Goal: Task Accomplishment & Management: Manage account settings

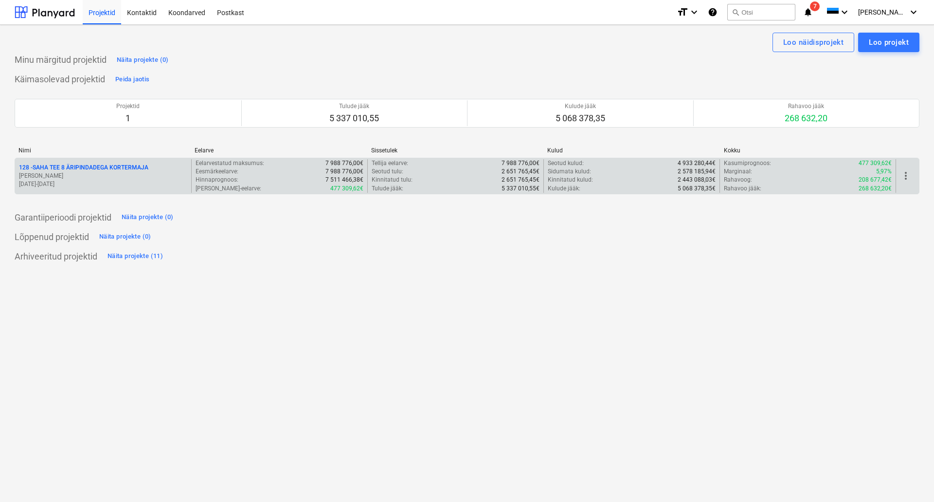
click at [100, 165] on p "128 - SAHA TEE 8 ÄRIPINDADEGA KORTERMAJA" at bounding box center [83, 168] width 129 height 8
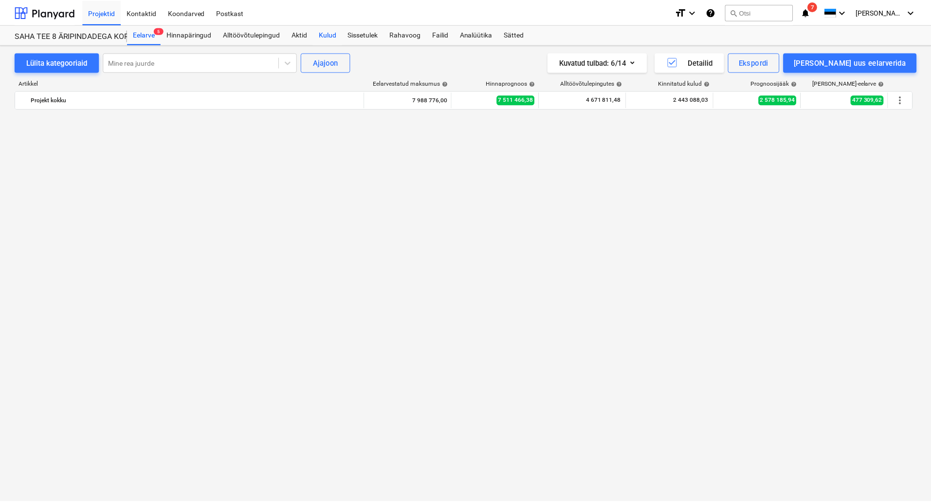
scroll to position [724, 0]
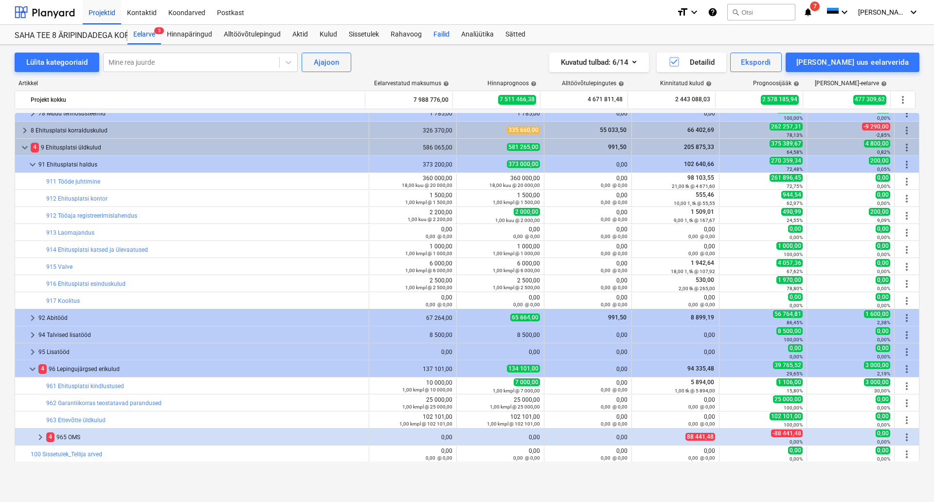
click at [439, 30] on div "Failid" at bounding box center [442, 34] width 28 height 19
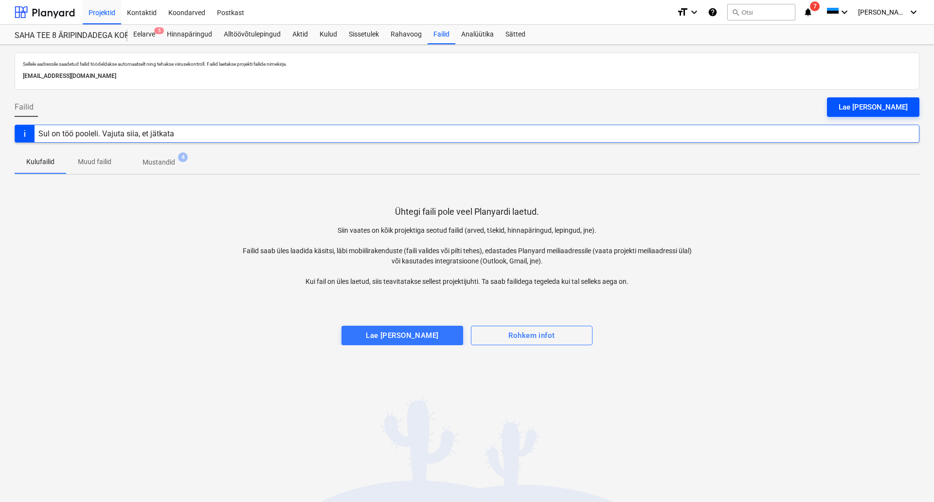
click at [887, 104] on div "Lae [PERSON_NAME]" at bounding box center [873, 107] width 69 height 13
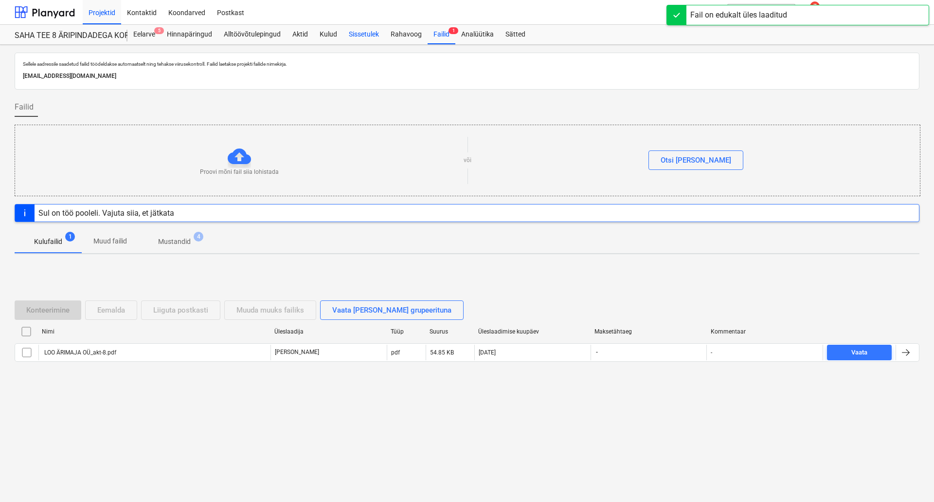
click at [362, 33] on div "Sissetulek" at bounding box center [364, 34] width 42 height 19
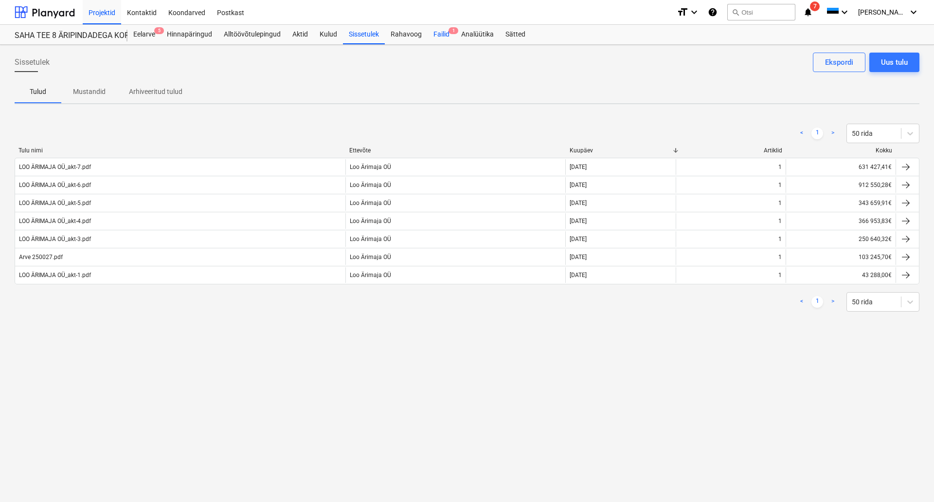
click at [449, 33] on span "1" at bounding box center [454, 30] width 10 height 7
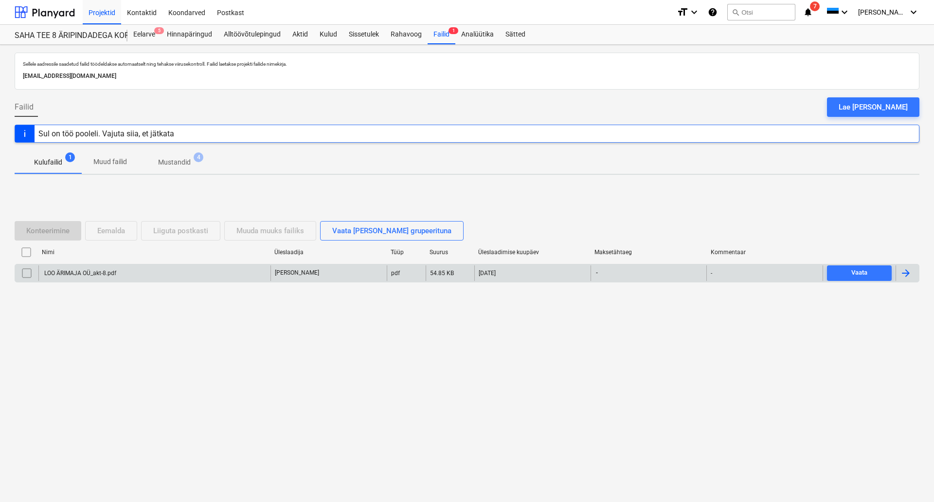
click at [73, 267] on div "LOO ÄRIMAJA OÜ_akt-8.pdf" at bounding box center [154, 273] width 232 height 16
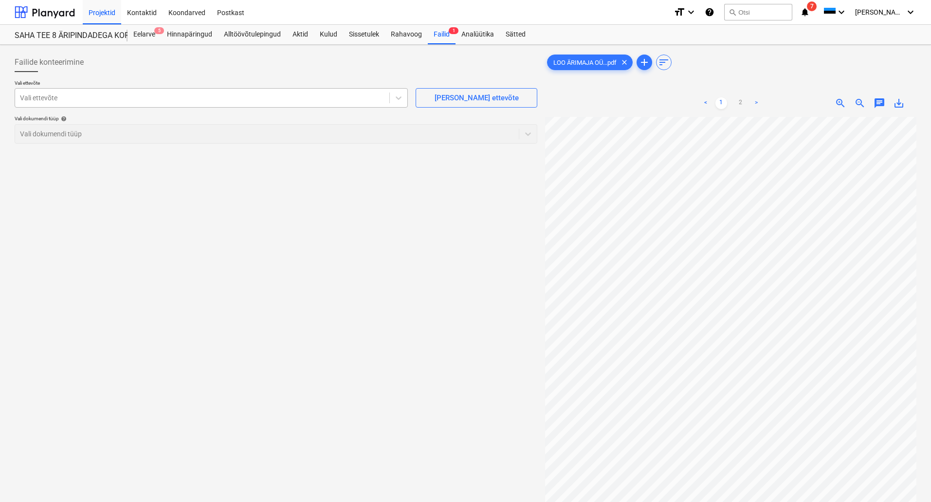
click at [94, 95] on div at bounding box center [202, 98] width 364 height 10
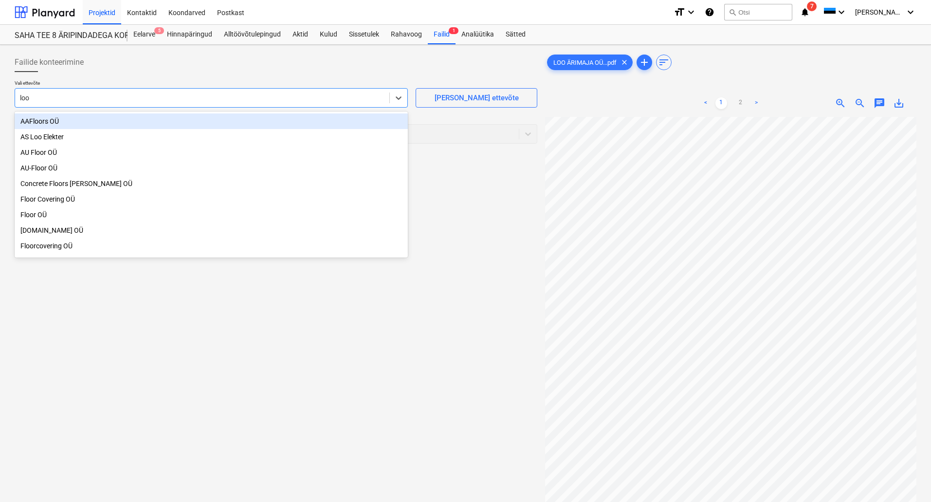
type input "loo ä"
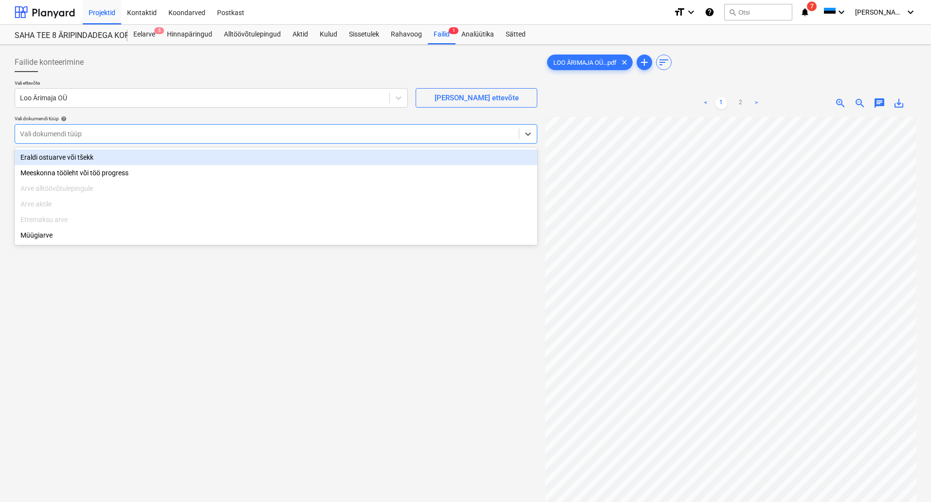
click at [91, 137] on div at bounding box center [267, 134] width 494 height 10
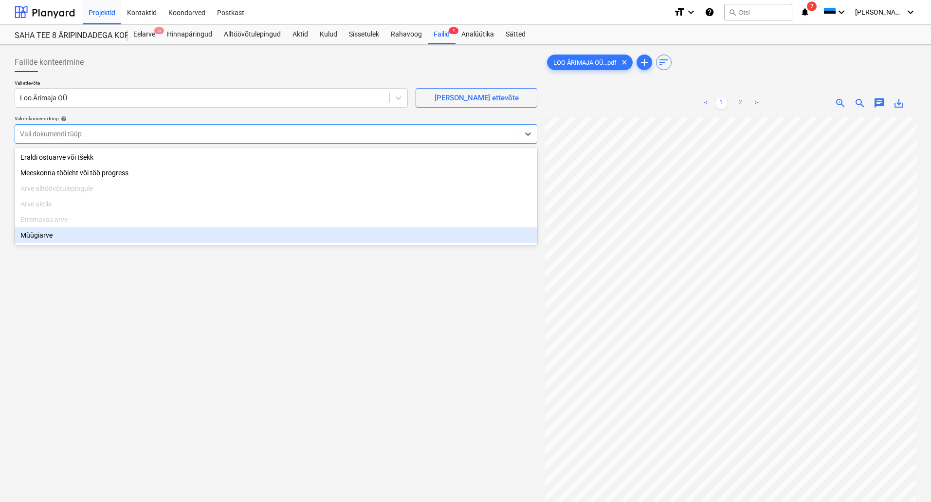
click at [98, 233] on div "Müügiarve" at bounding box center [276, 235] width 523 height 16
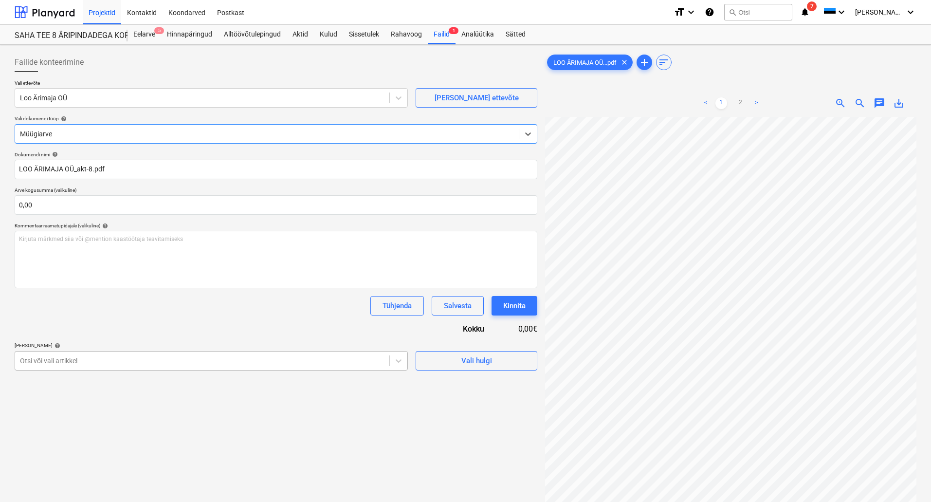
click at [110, 357] on body "Projektid Kontaktid Koondarved Postkast format_size keyboard_arrow_down help se…" at bounding box center [465, 251] width 931 height 502
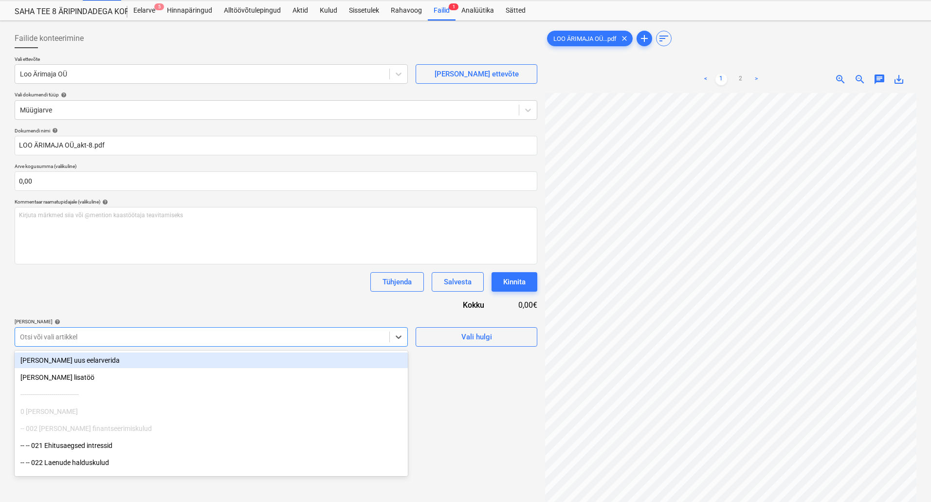
scroll to position [24, 0]
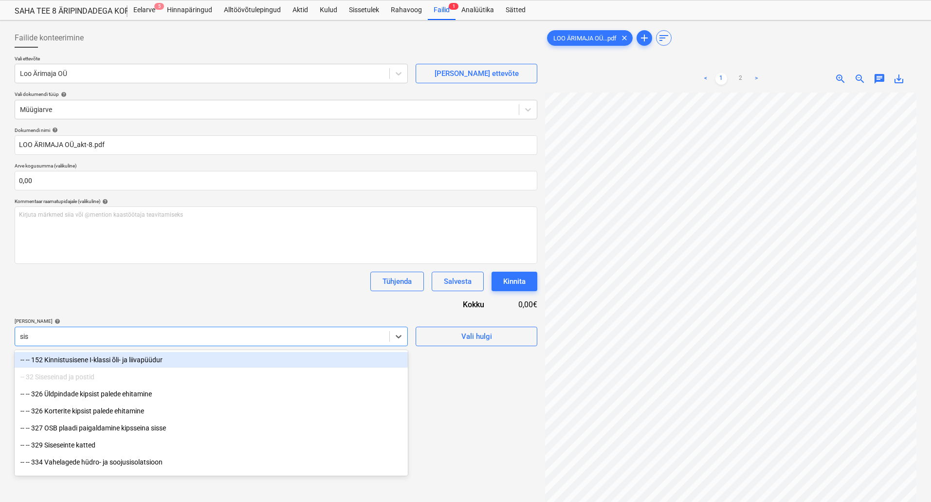
type input "siss"
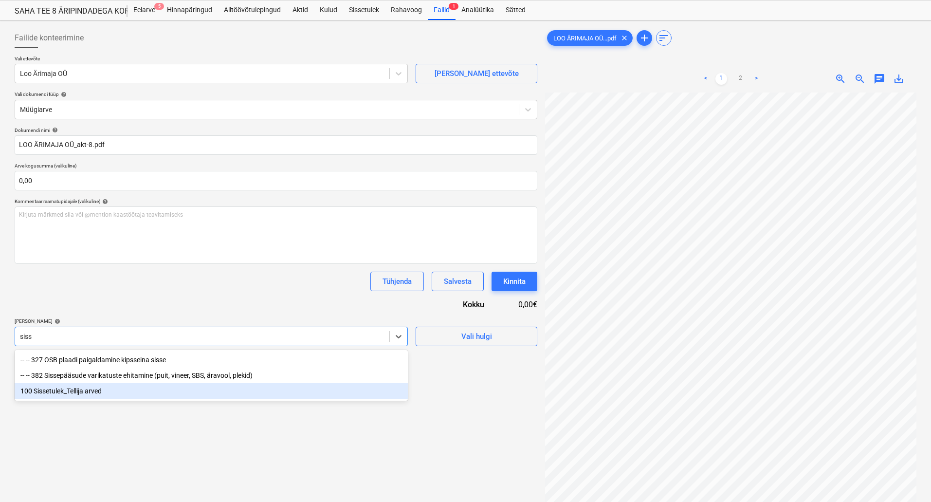
click at [93, 388] on div "100 Sissetulek_Tellija arved" at bounding box center [211, 391] width 393 height 16
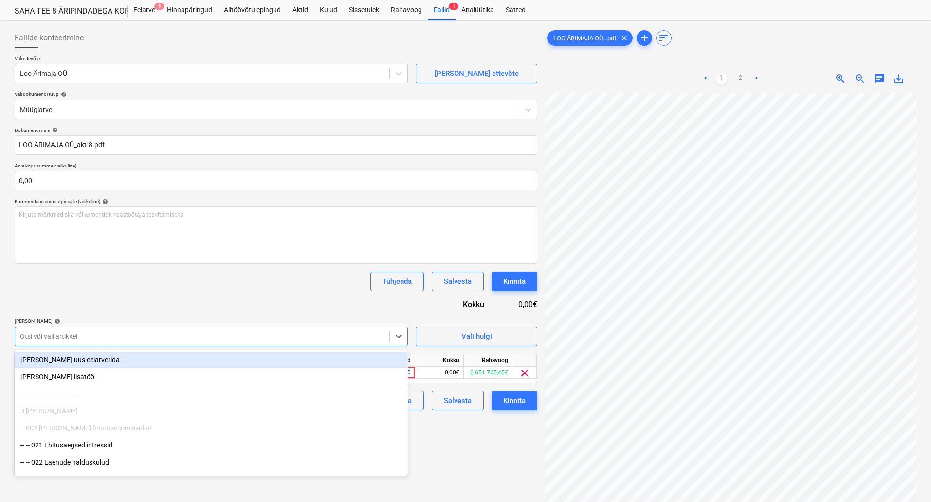
click at [142, 279] on div "Tühjenda Salvesta Kinnita" at bounding box center [276, 281] width 523 height 19
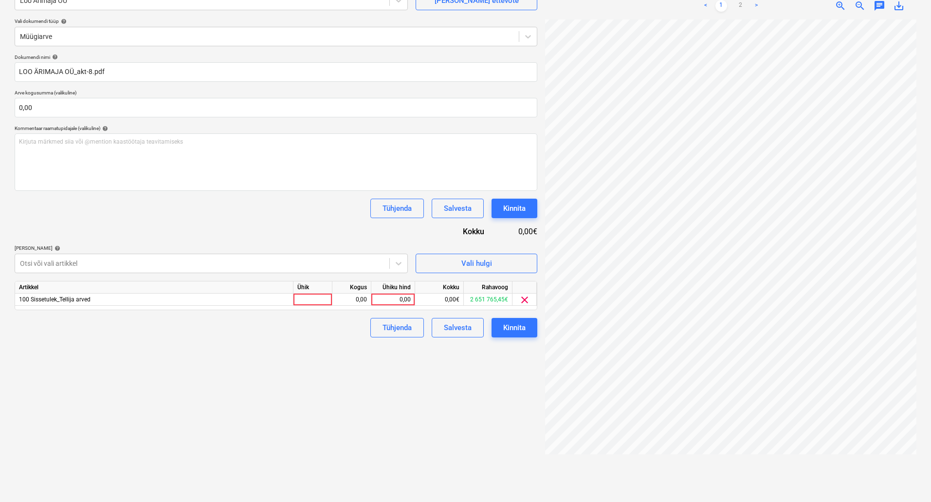
scroll to position [0, 133]
click at [742, 2] on link "2" at bounding box center [741, 6] width 12 height 12
click at [467, 218] on div "Failide konteerimine Vali ettevõte Loo Ärimaja OÜ [PERSON_NAME] uus ettevõte Va…" at bounding box center [465, 224] width 909 height 546
click at [838, 5] on span "zoom_in" at bounding box center [841, 6] width 12 height 12
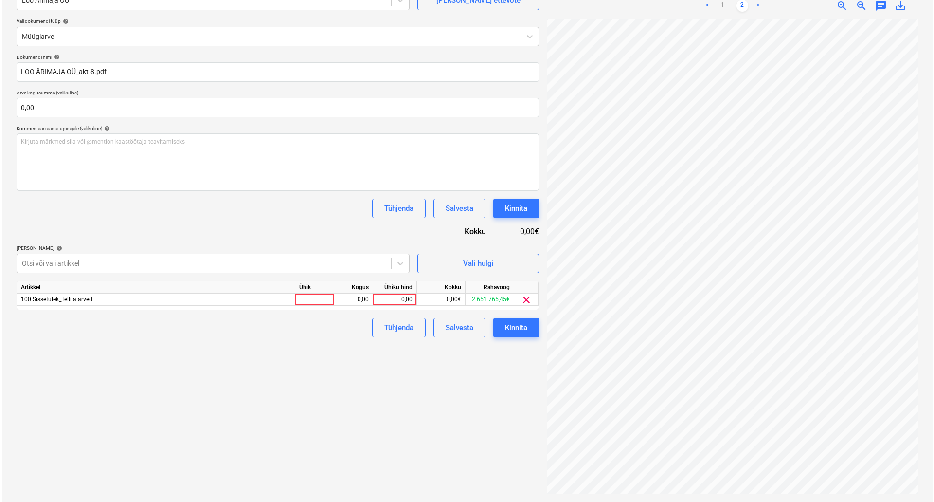
scroll to position [0, 351]
click at [397, 297] on div "0,00" at bounding box center [393, 299] width 36 height 12
type input "889642,25"
click at [307, 386] on div "Failide konteerimine Vali ettevõte Loo Ärimaja OÜ [PERSON_NAME] uus ettevõte Va…" at bounding box center [276, 224] width 530 height 546
click at [518, 327] on div "Kinnita" at bounding box center [514, 327] width 22 height 13
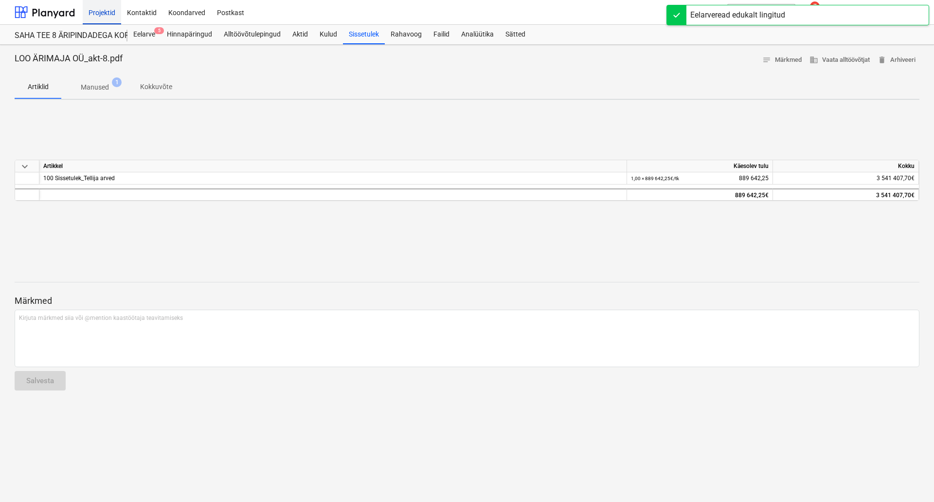
drag, startPoint x: 149, startPoint y: 33, endPoint x: 117, endPoint y: 18, distance: 35.5
click at [149, 33] on div "Eelarve 5" at bounding box center [144, 34] width 34 height 19
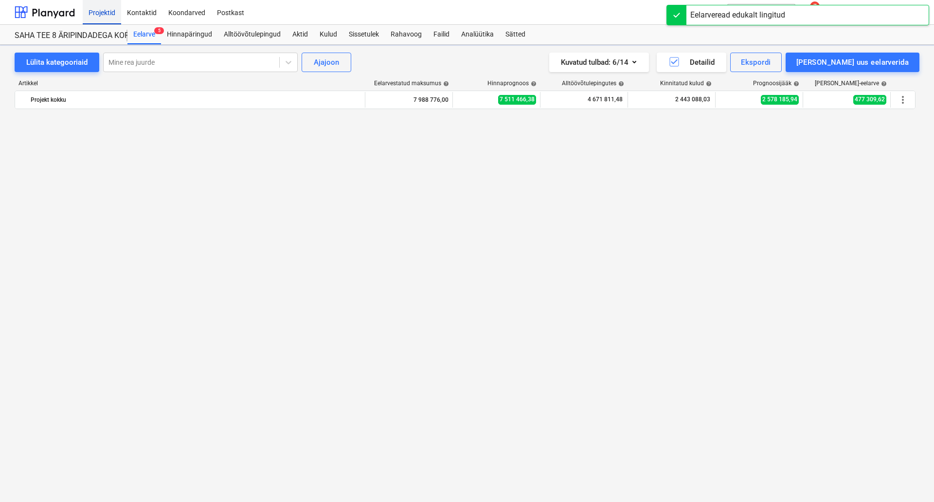
scroll to position [724, 0]
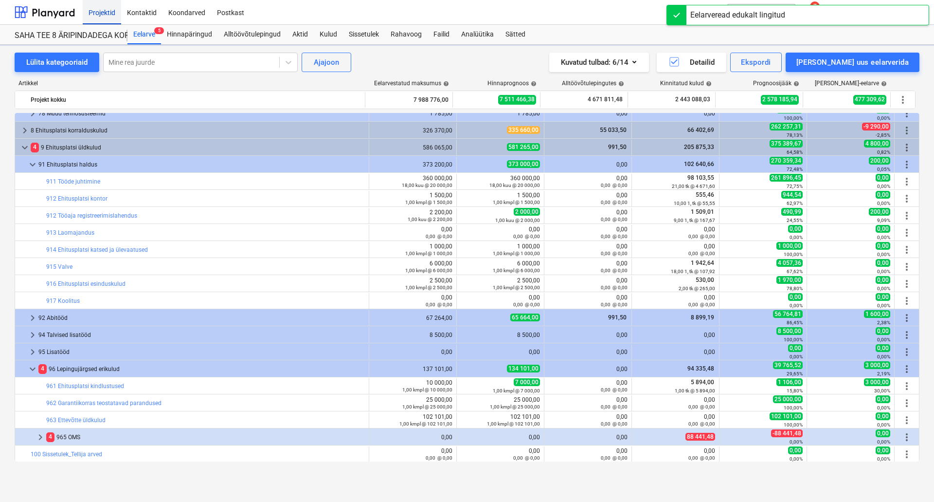
click at [104, 11] on div "Projektid" at bounding box center [102, 12] width 38 height 25
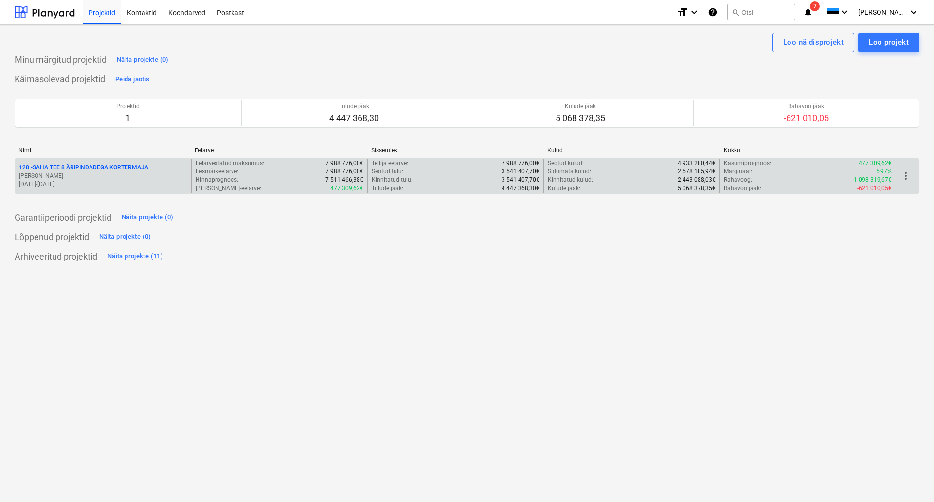
click at [91, 167] on p "128 - SAHA TEE 8 ÄRIPINDADEGA KORTERMAJA" at bounding box center [83, 168] width 129 height 8
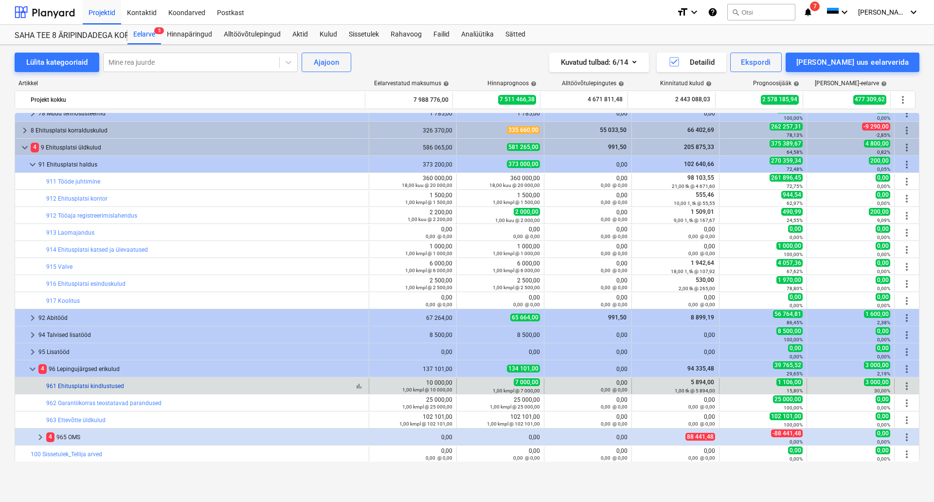
scroll to position [725, 0]
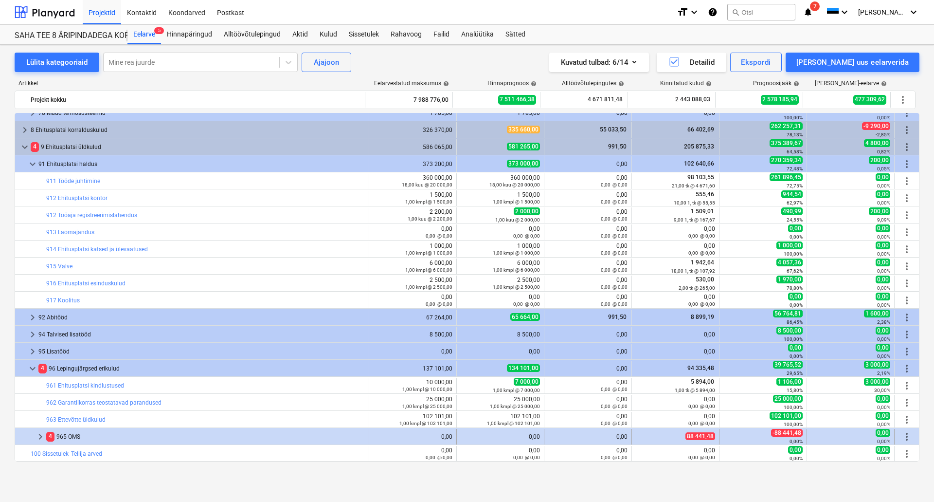
click at [41, 443] on div "keyboard_arrow_right" at bounding box center [41, 437] width 12 height 16
click at [39, 438] on span "keyboard_arrow_down" at bounding box center [41, 437] width 12 height 12
click at [39, 437] on span "keyboard_arrow_right" at bounding box center [41, 437] width 12 height 12
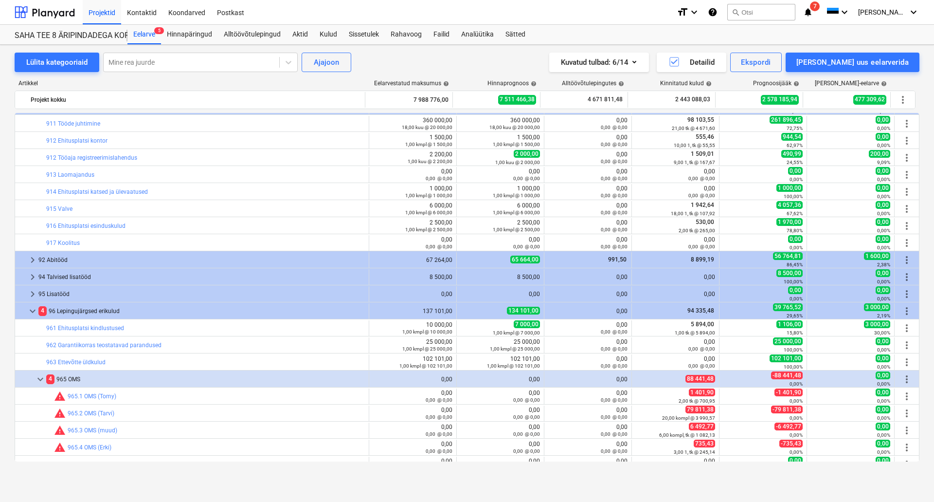
scroll to position [793, 0]
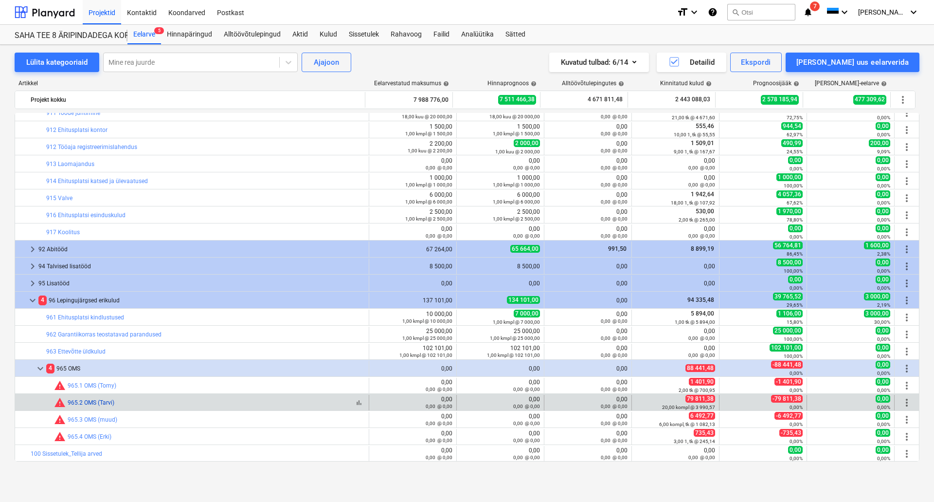
click at [94, 402] on link "965.2 OMS (Tarvi)" at bounding box center [91, 402] width 47 height 7
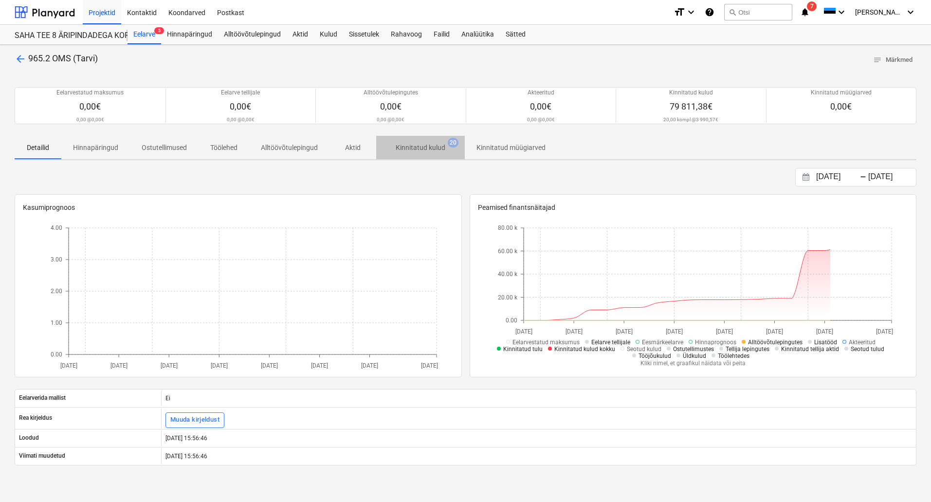
click at [418, 146] on p "Kinnitatud kulud" at bounding box center [421, 148] width 50 height 10
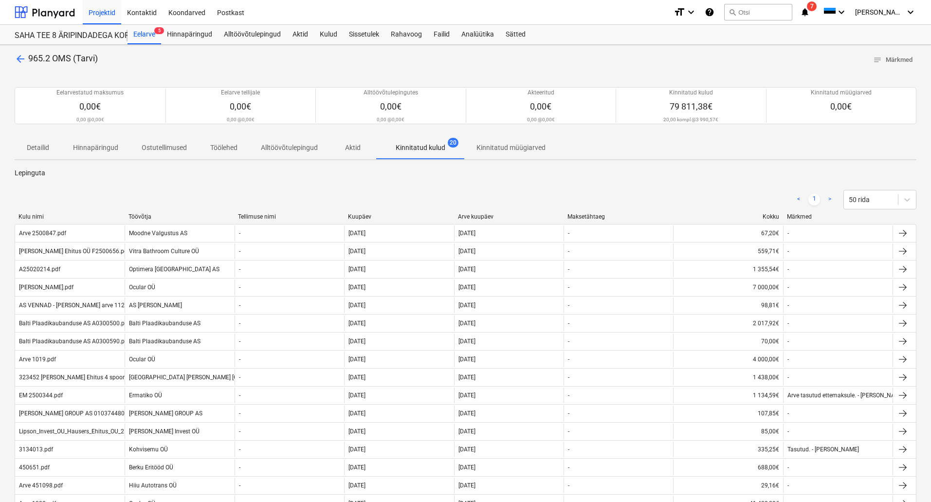
click at [476, 216] on div "Arve kuupäev" at bounding box center [509, 216] width 102 height 7
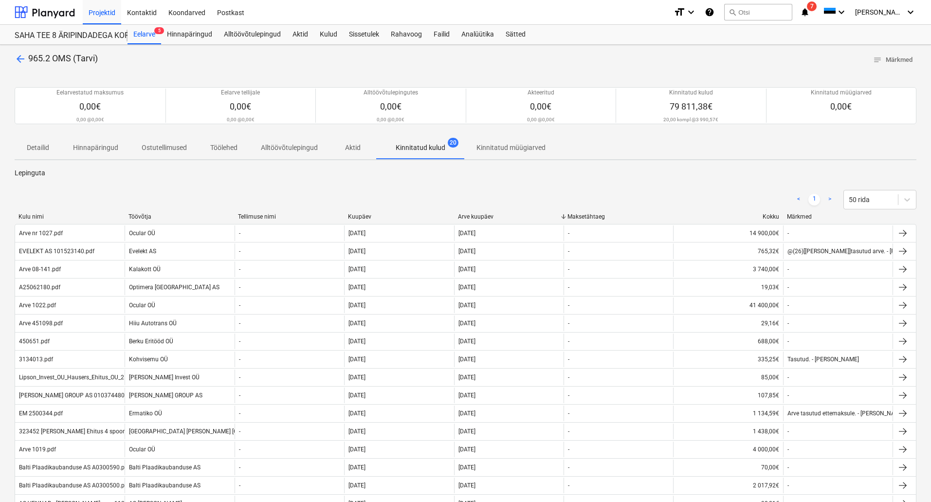
click at [365, 217] on div "Kuupäev" at bounding box center [399, 216] width 102 height 7
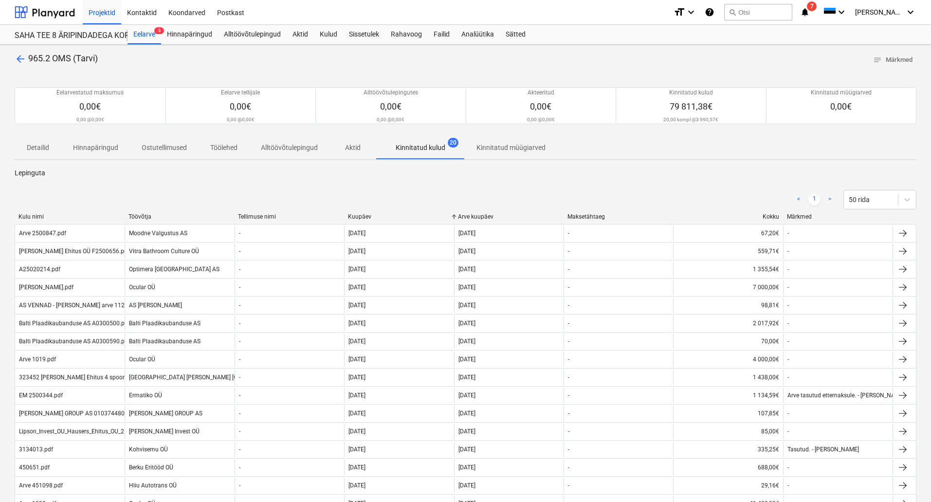
click at [365, 217] on div "Kuupäev" at bounding box center [399, 216] width 102 height 7
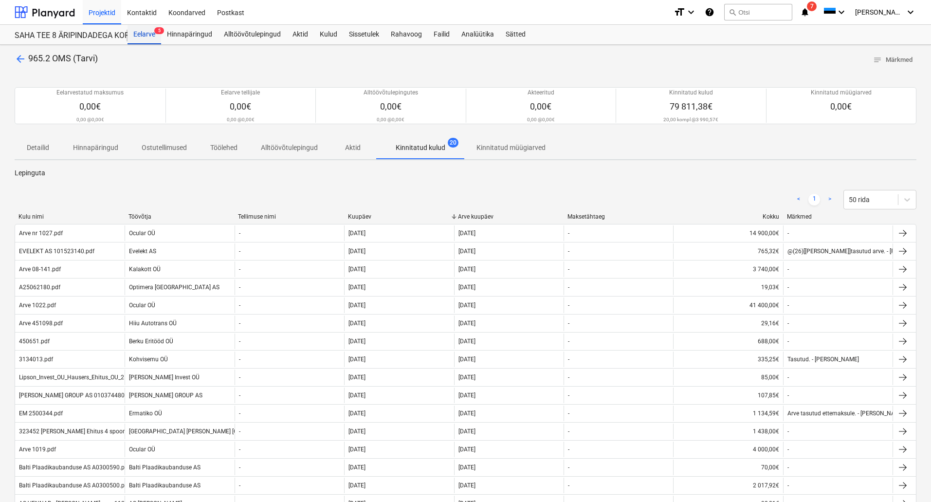
click at [151, 38] on div "Eelarve 5" at bounding box center [144, 34] width 34 height 19
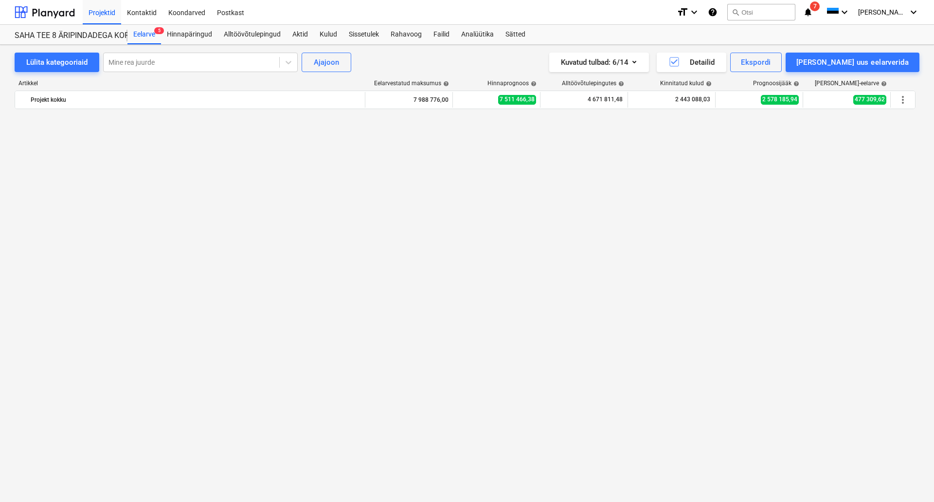
scroll to position [793, 0]
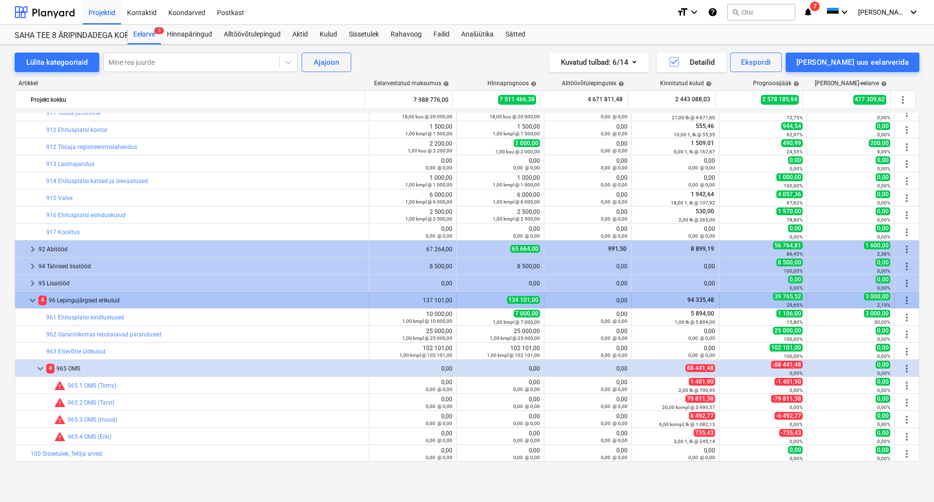
click at [26, 299] on div at bounding box center [23, 300] width 8 height 16
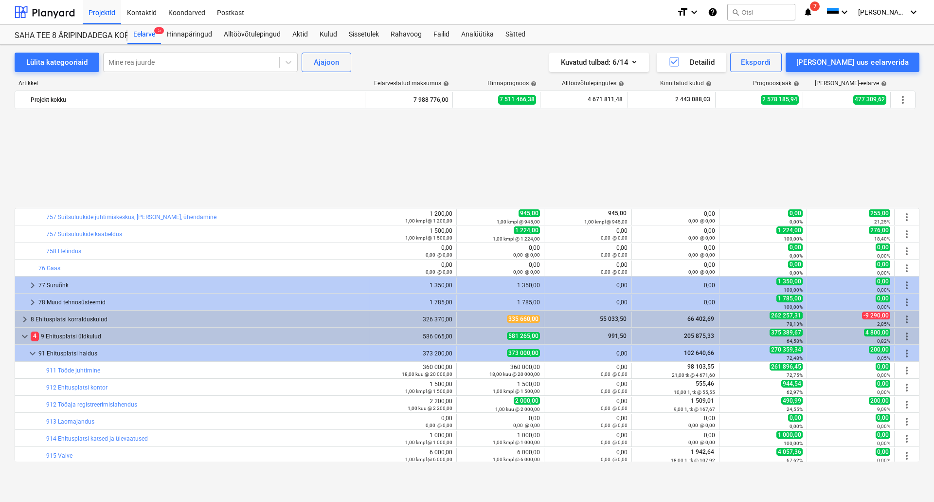
scroll to position [656, 0]
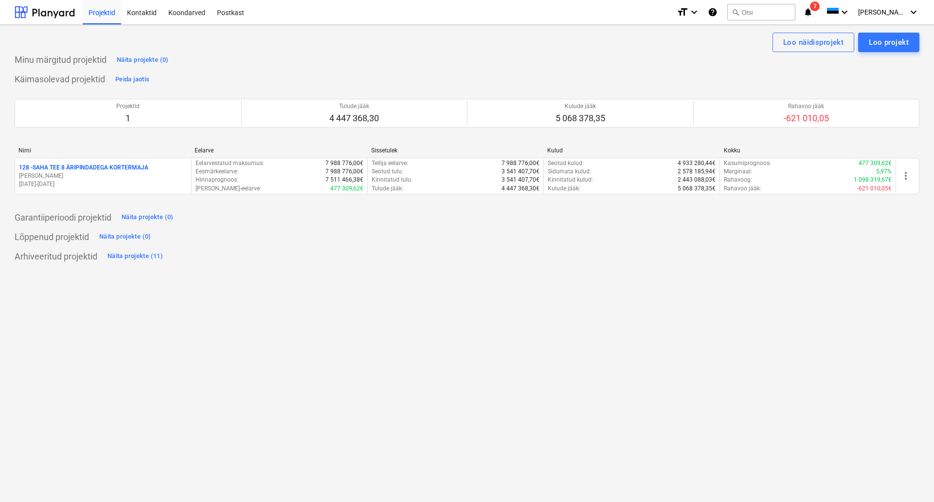
click at [813, 12] on icon "notifications" at bounding box center [808, 12] width 10 height 12
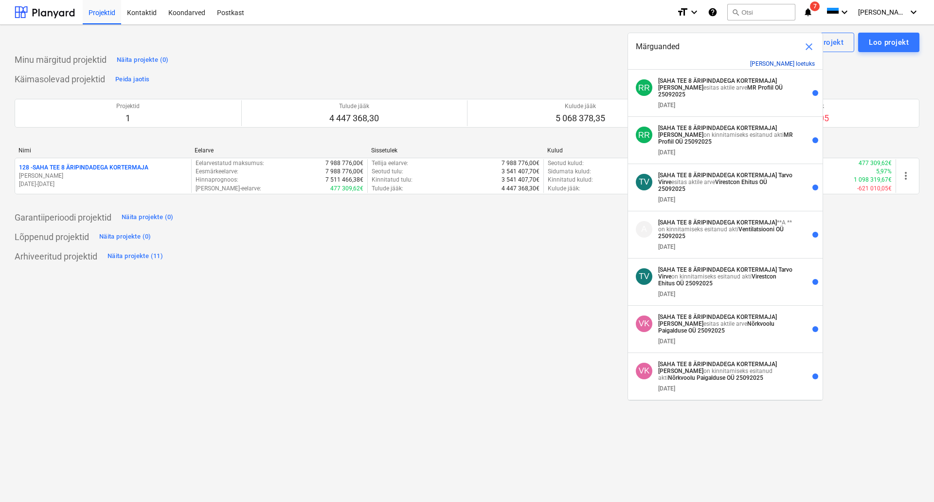
click at [800, 62] on button "Märgi kõik loetuks" at bounding box center [782, 63] width 65 height 7
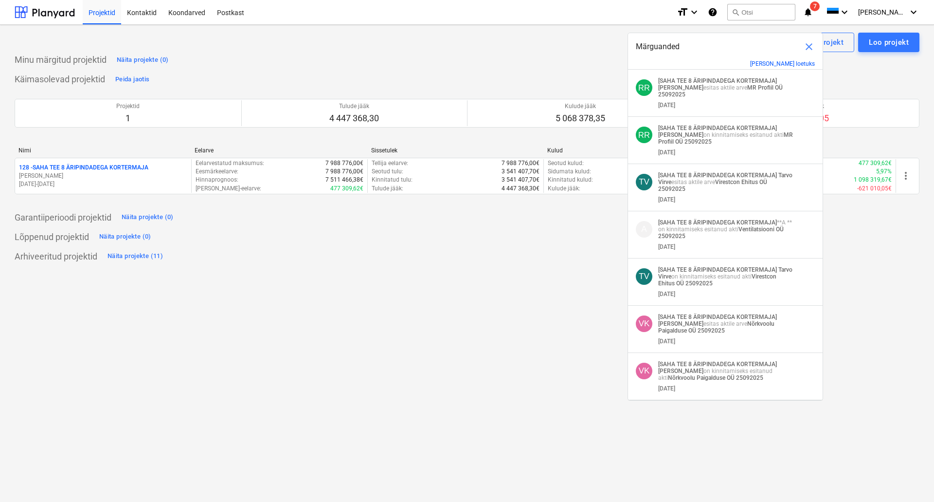
click at [804, 46] on span "close" at bounding box center [809, 47] width 12 height 12
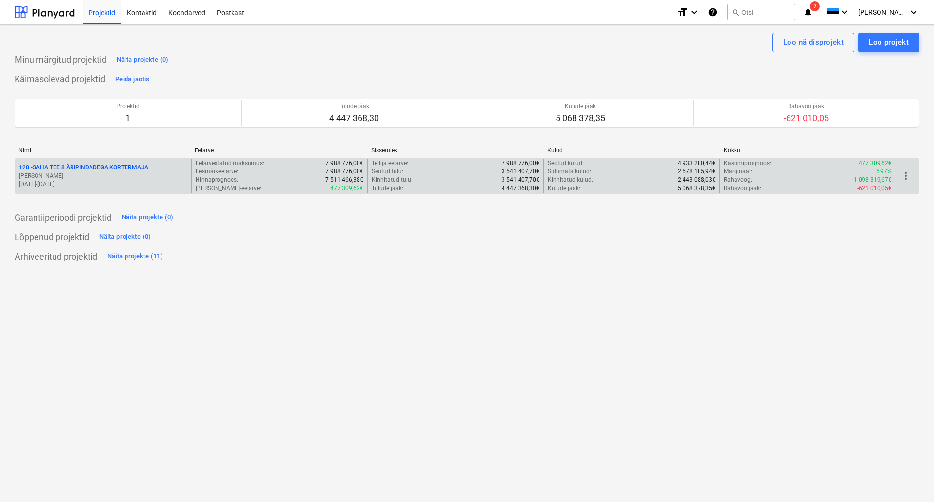
click at [87, 169] on p "128 - SAHA TEE 8 ÄRIPINDADEGA KORTERMAJA" at bounding box center [83, 168] width 129 height 8
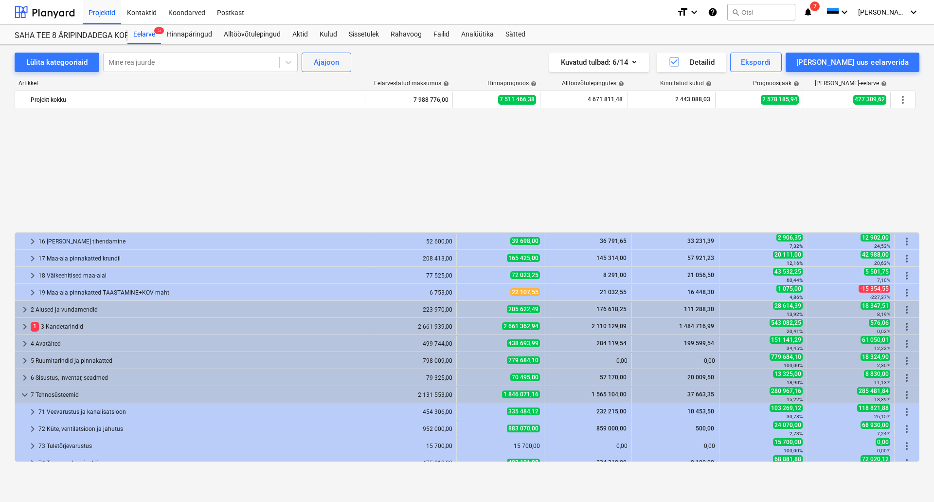
scroll to position [146, 0]
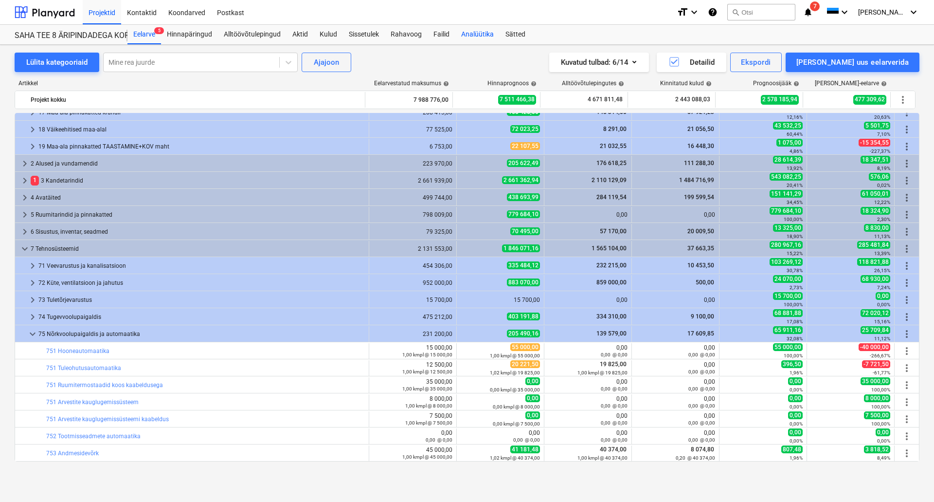
click at [466, 31] on div "Analüütika" at bounding box center [477, 34] width 44 height 19
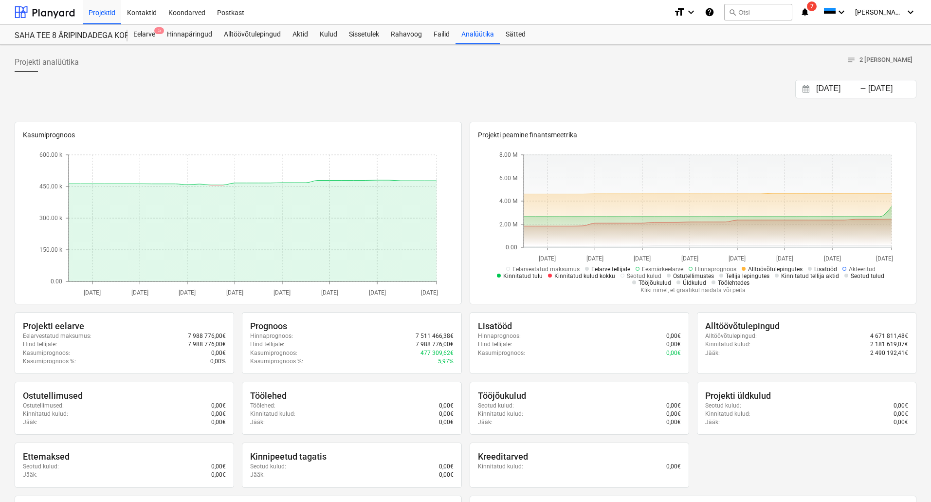
click at [853, 88] on input "29.08.2025" at bounding box center [839, 89] width 50 height 14
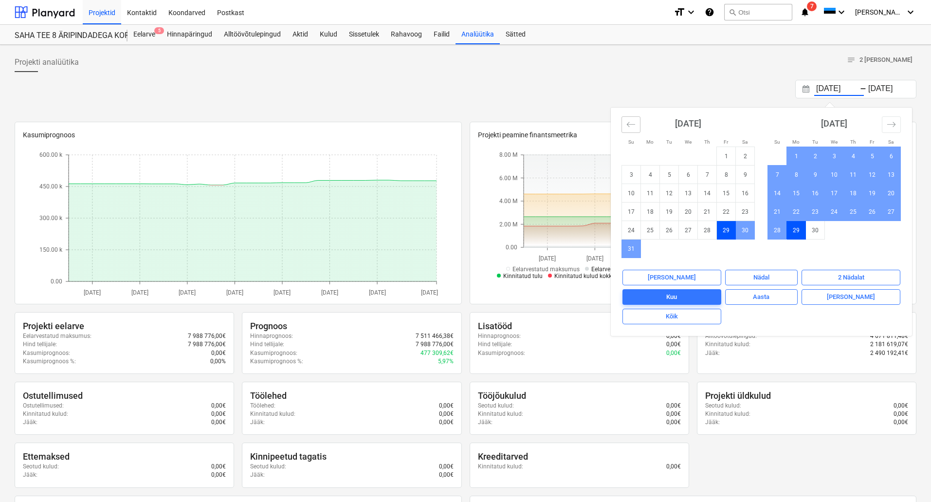
click at [630, 125] on icon "Move backward to switch to the previous month." at bounding box center [630, 124] width 9 height 9
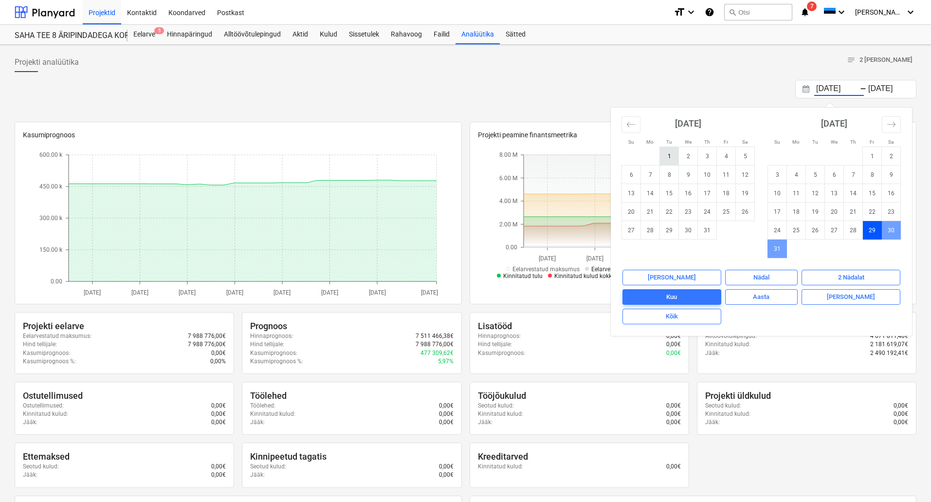
click at [665, 155] on td "1" at bounding box center [669, 156] width 19 height 18
type input "01.07.2025"
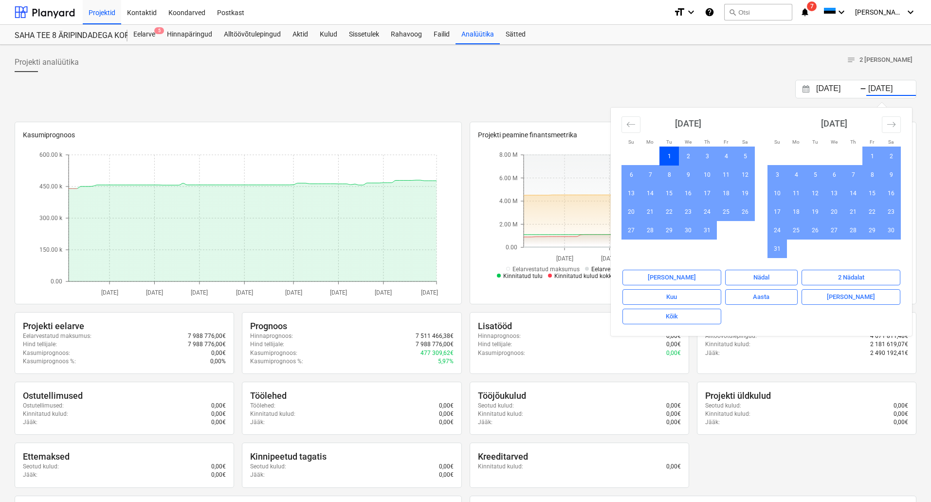
click at [415, 63] on div "Projekti analüütika notes 2 märget" at bounding box center [466, 62] width 902 height 19
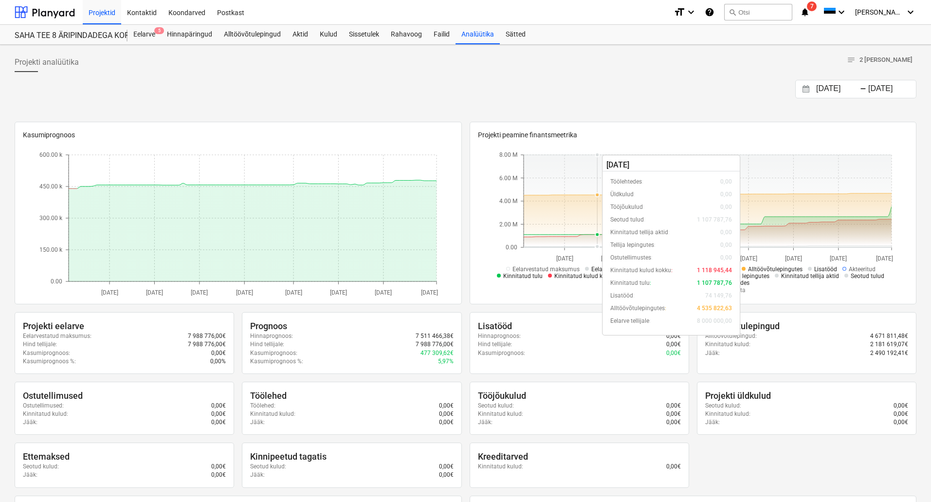
click at [388, 79] on div at bounding box center [466, 76] width 902 height 8
click at [147, 33] on div "Eelarve 5" at bounding box center [144, 34] width 34 height 19
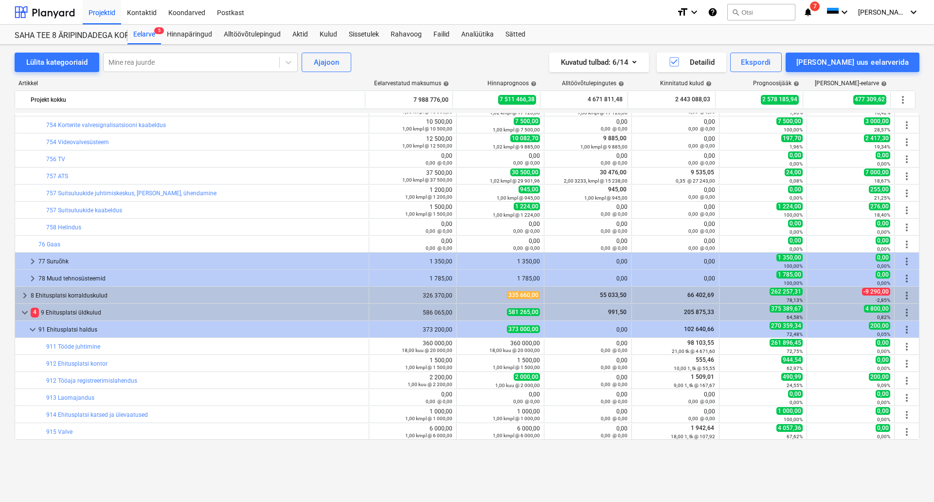
scroll to position [510, 0]
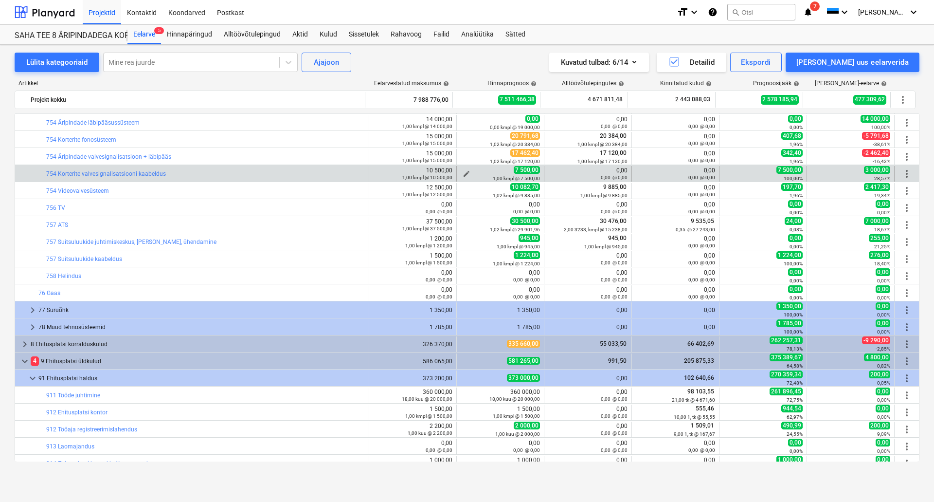
click at [463, 170] on span "edit" at bounding box center [467, 174] width 8 height 8
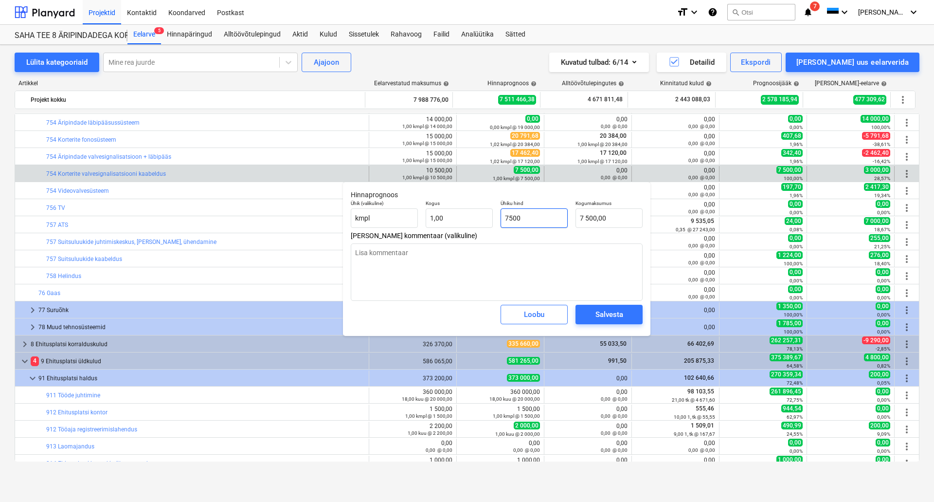
click at [539, 215] on input "7500" at bounding box center [534, 217] width 67 height 19
type input "5"
type textarea "x"
type input "5,00"
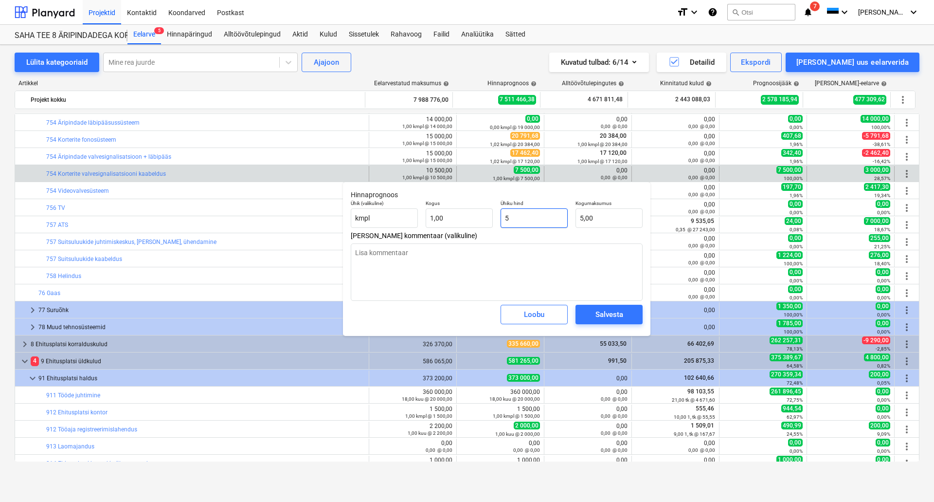
type input "50"
type textarea "x"
type input "50,00"
type input "500"
type textarea "x"
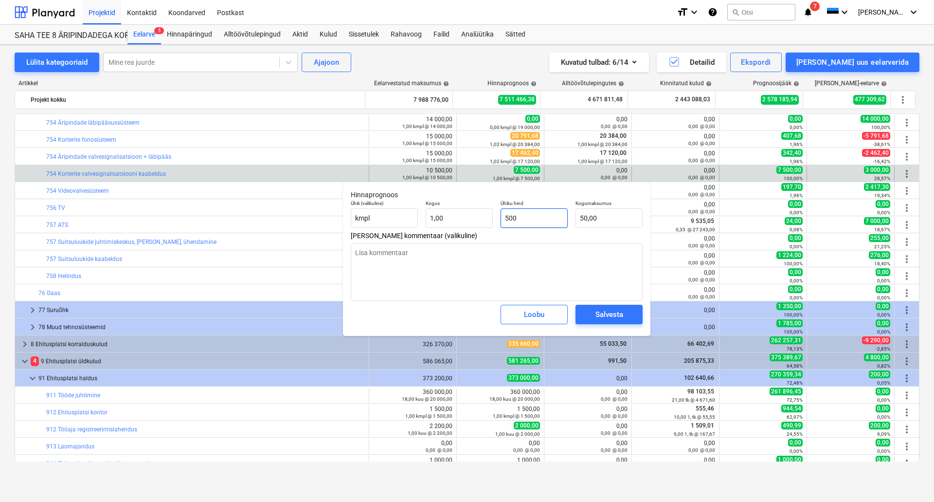
type input "500,00"
type input "5000"
type textarea "x"
type input "5 000,00"
click at [625, 308] on button "Salvesta" at bounding box center [609, 314] width 67 height 19
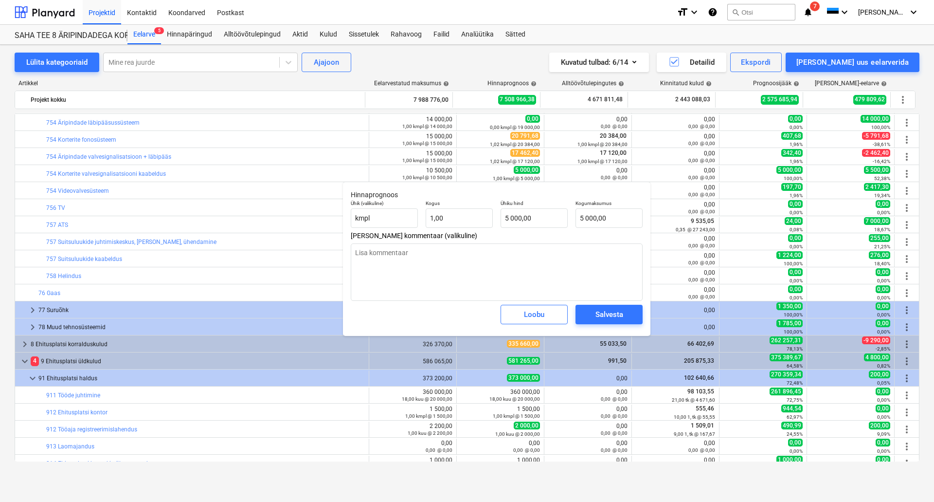
type textarea "x"
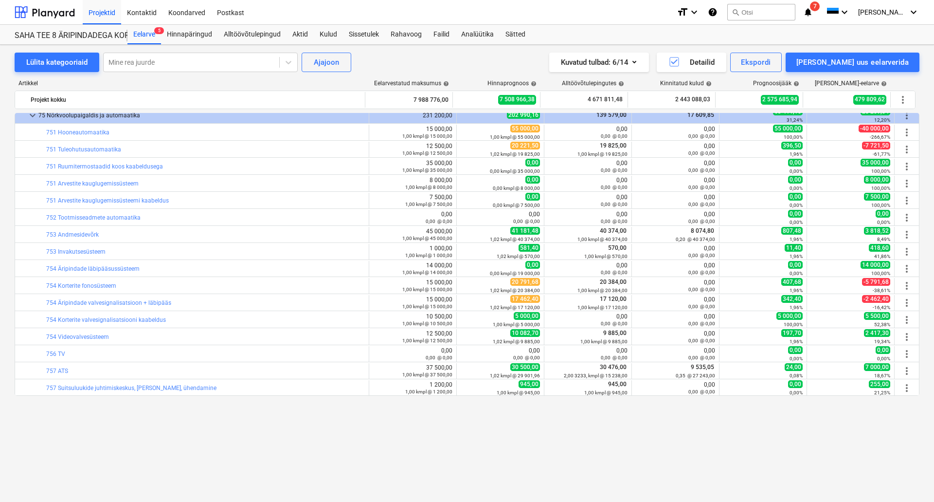
scroll to position [267, 0]
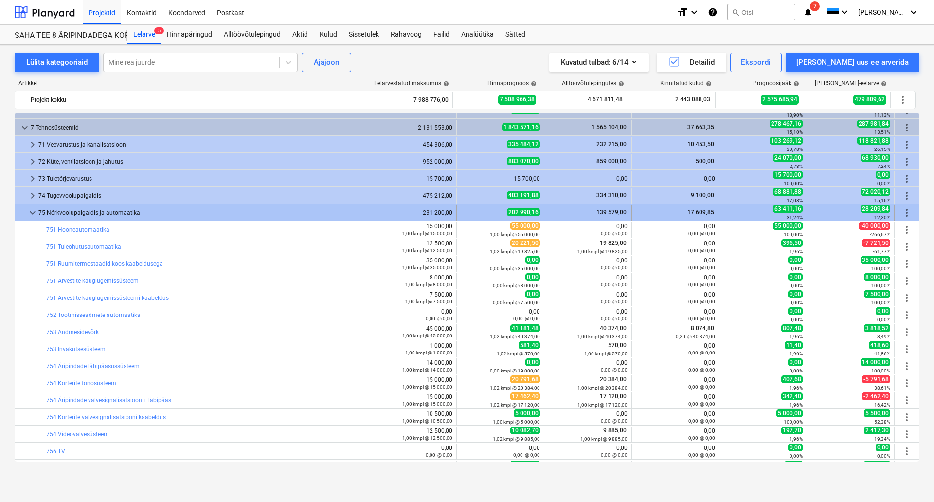
click at [33, 214] on span "keyboard_arrow_down" at bounding box center [33, 213] width 12 height 12
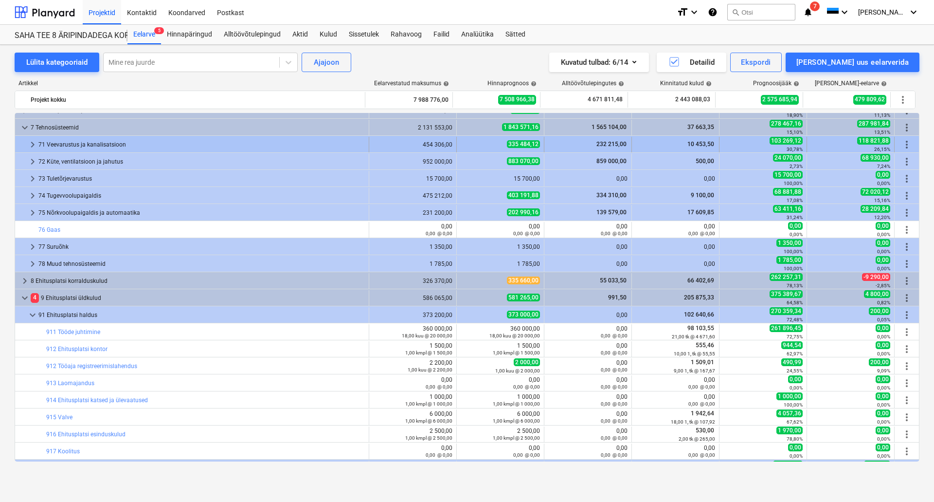
click at [33, 142] on span "keyboard_arrow_right" at bounding box center [33, 145] width 12 height 12
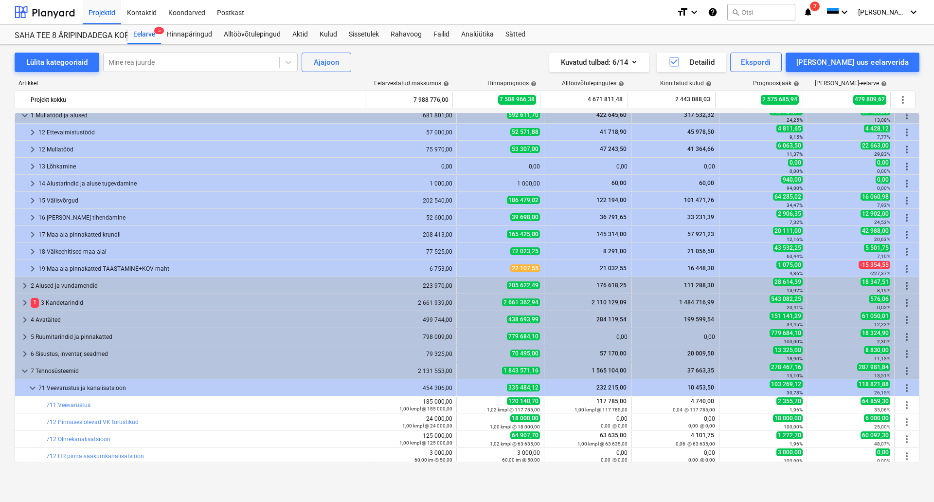
scroll to position [0, 0]
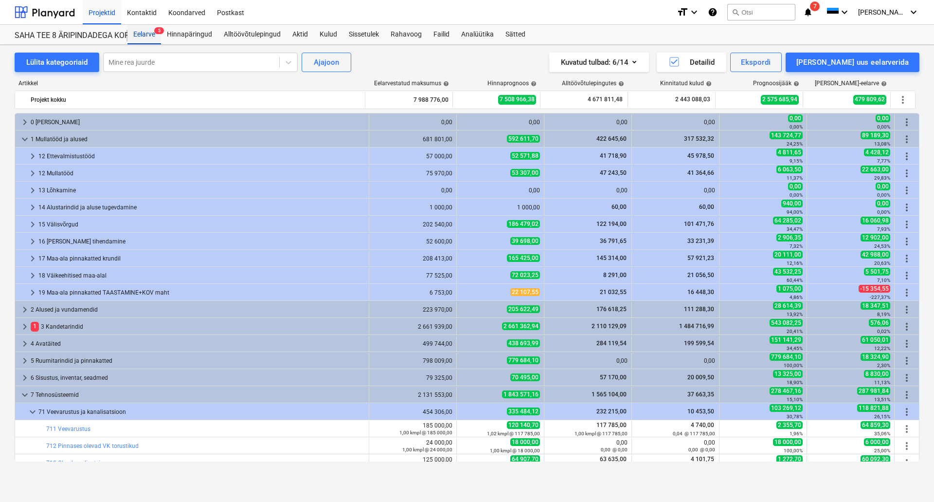
click at [150, 32] on div "Eelarve 5" at bounding box center [144, 34] width 34 height 19
click at [229, 34] on div "Alltöövõtulepingud" at bounding box center [252, 34] width 69 height 19
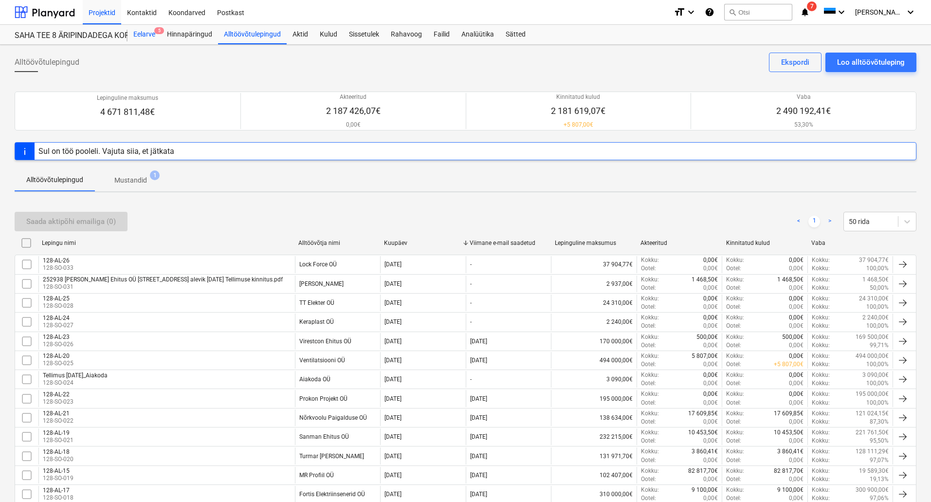
click at [151, 30] on div "Eelarve 5" at bounding box center [144, 34] width 34 height 19
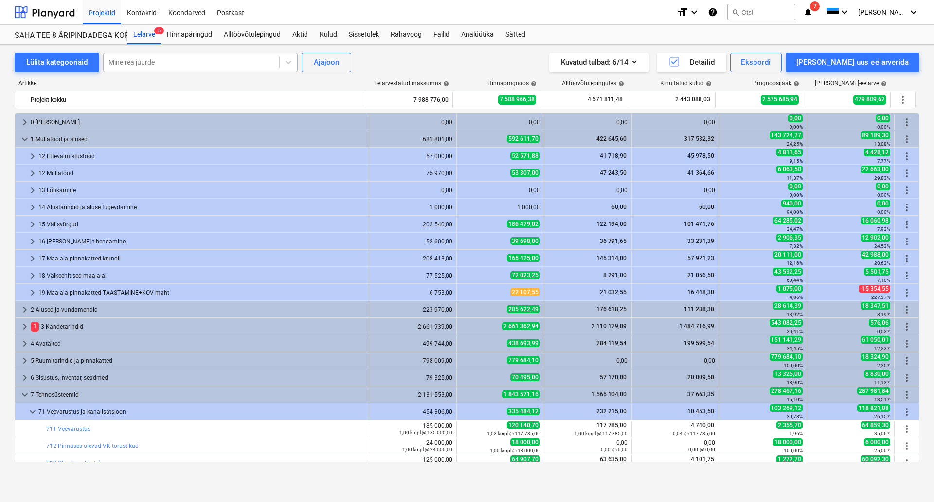
click at [176, 63] on div at bounding box center [192, 62] width 166 height 10
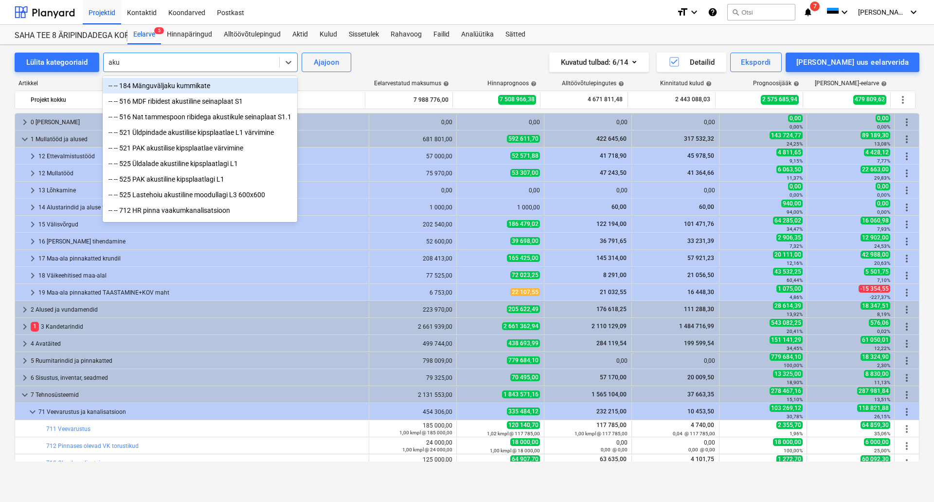
type input "akus"
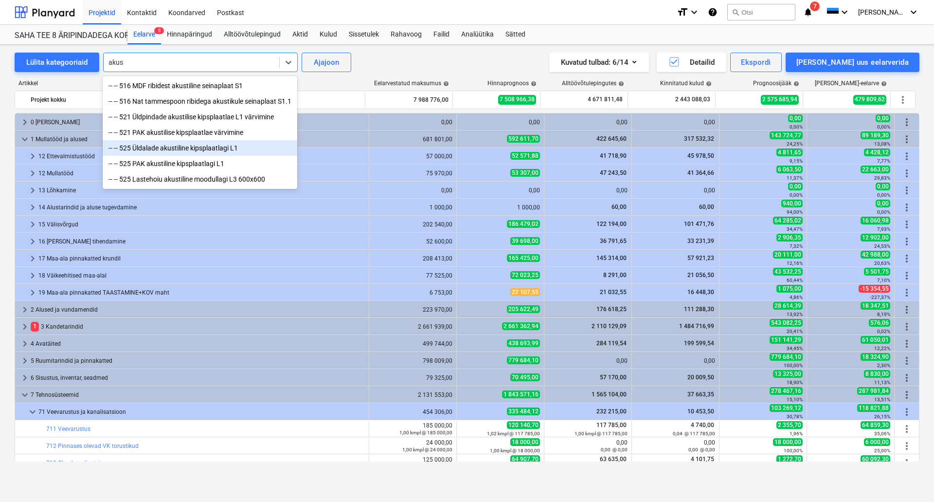
click at [169, 147] on div "-- -- 525 Üldalade akustiline kipsplaatlagi L1" at bounding box center [200, 148] width 195 height 16
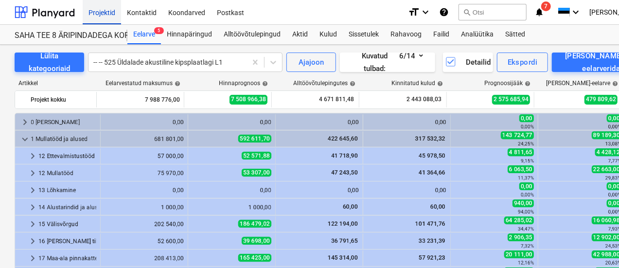
click at [105, 12] on div "Projektid" at bounding box center [102, 12] width 38 height 25
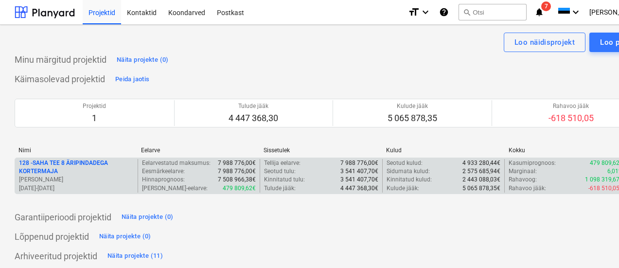
click at [34, 164] on p "128 - SAHA TEE 8 ÄRIPINDADEGA KORTERMAJA" at bounding box center [76, 167] width 115 height 17
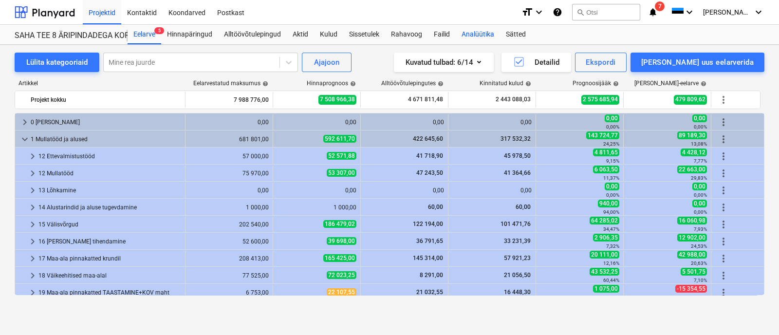
click at [484, 32] on div "Analüütika" at bounding box center [477, 34] width 44 height 19
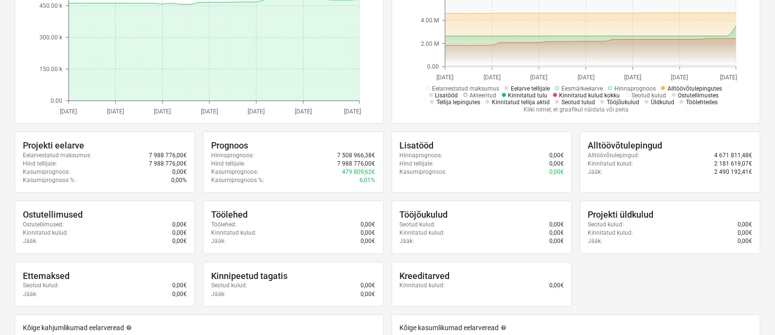
scroll to position [121, 0]
